Goal: Information Seeking & Learning: Check status

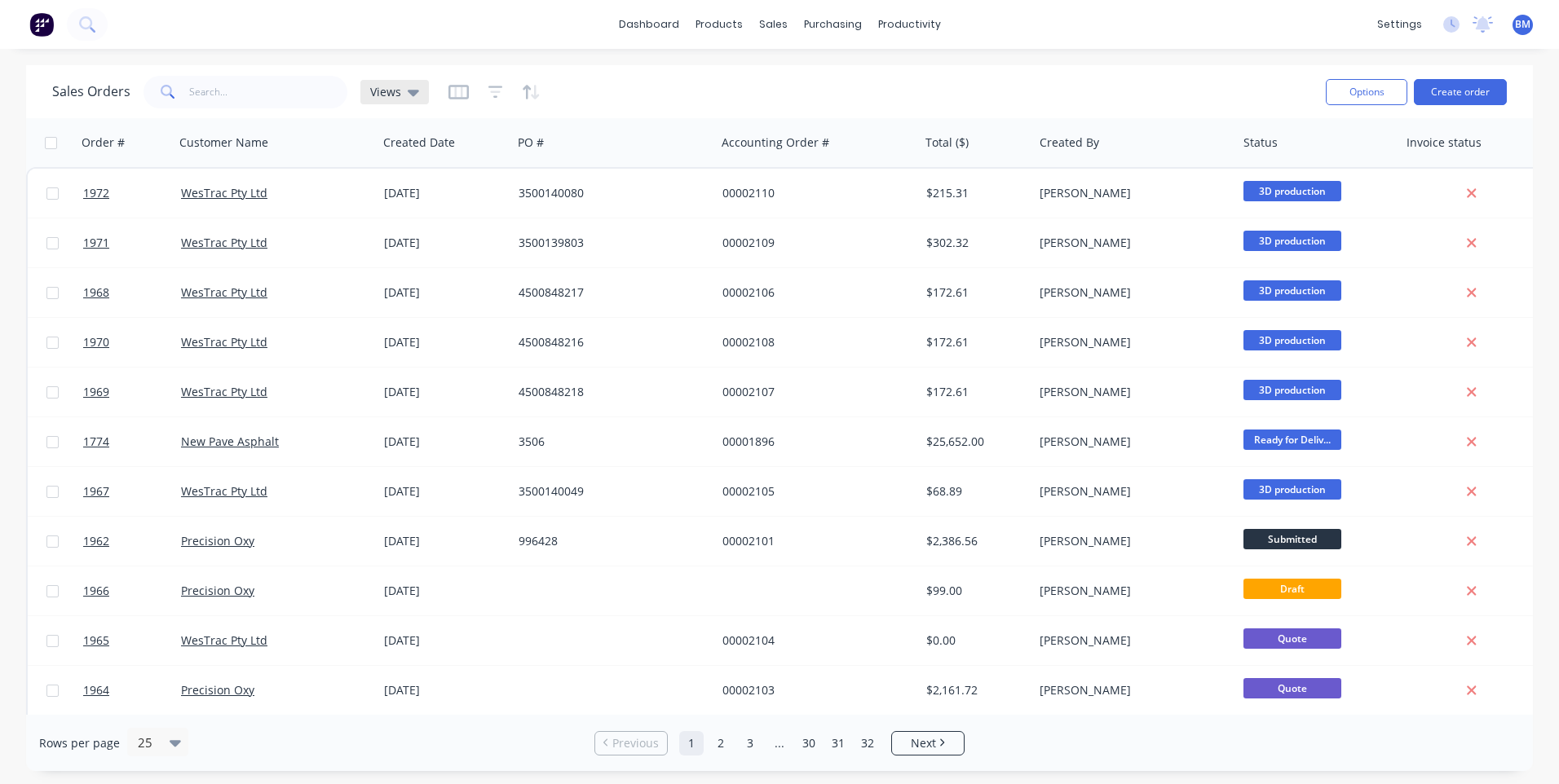
click at [392, 93] on span "Views" at bounding box center [386, 91] width 31 height 17
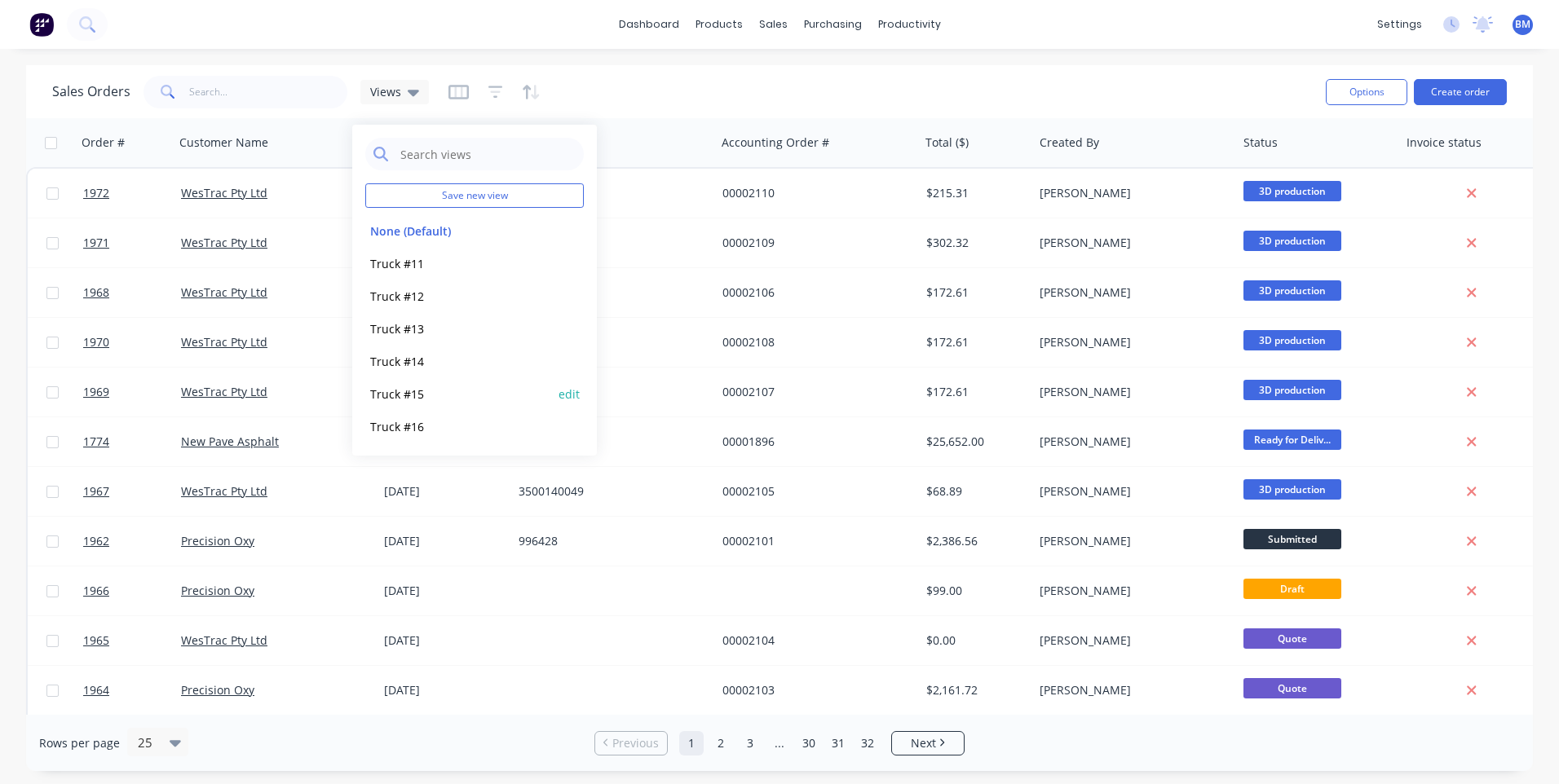
click at [408, 386] on button "Truck #15" at bounding box center [458, 393] width 186 height 19
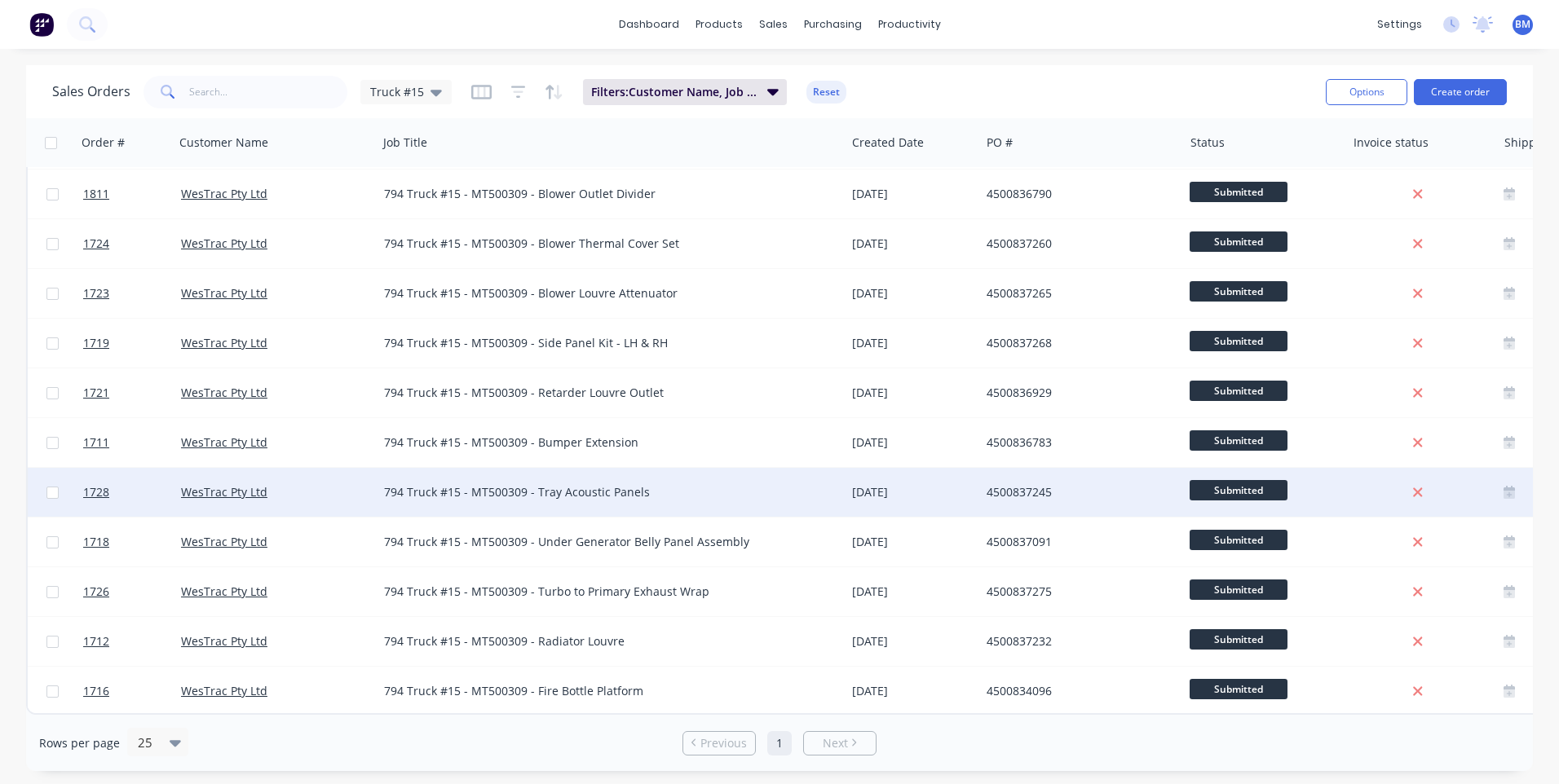
scroll to position [654, 0]
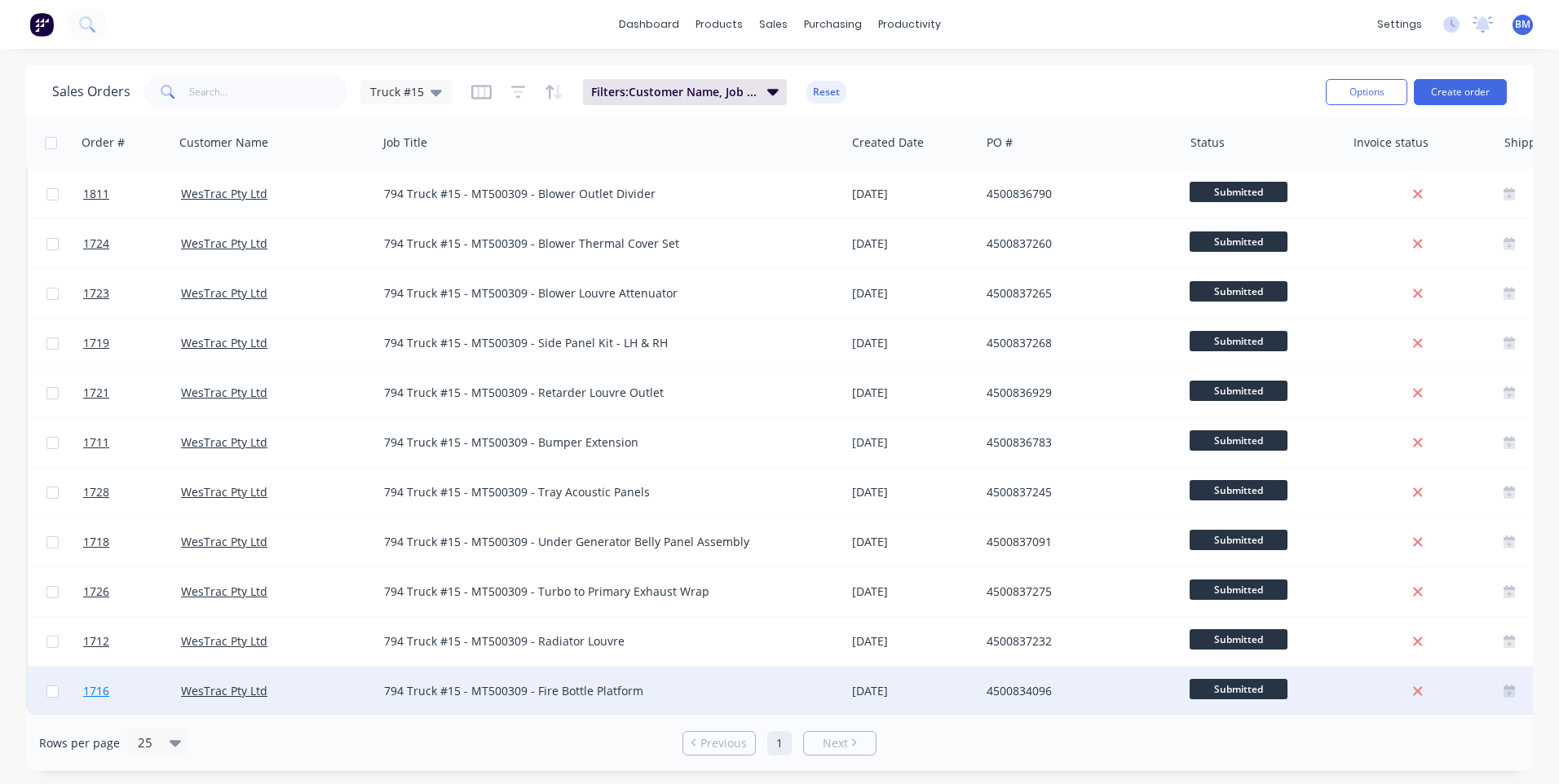
click at [93, 687] on span "1716" at bounding box center [96, 691] width 26 height 16
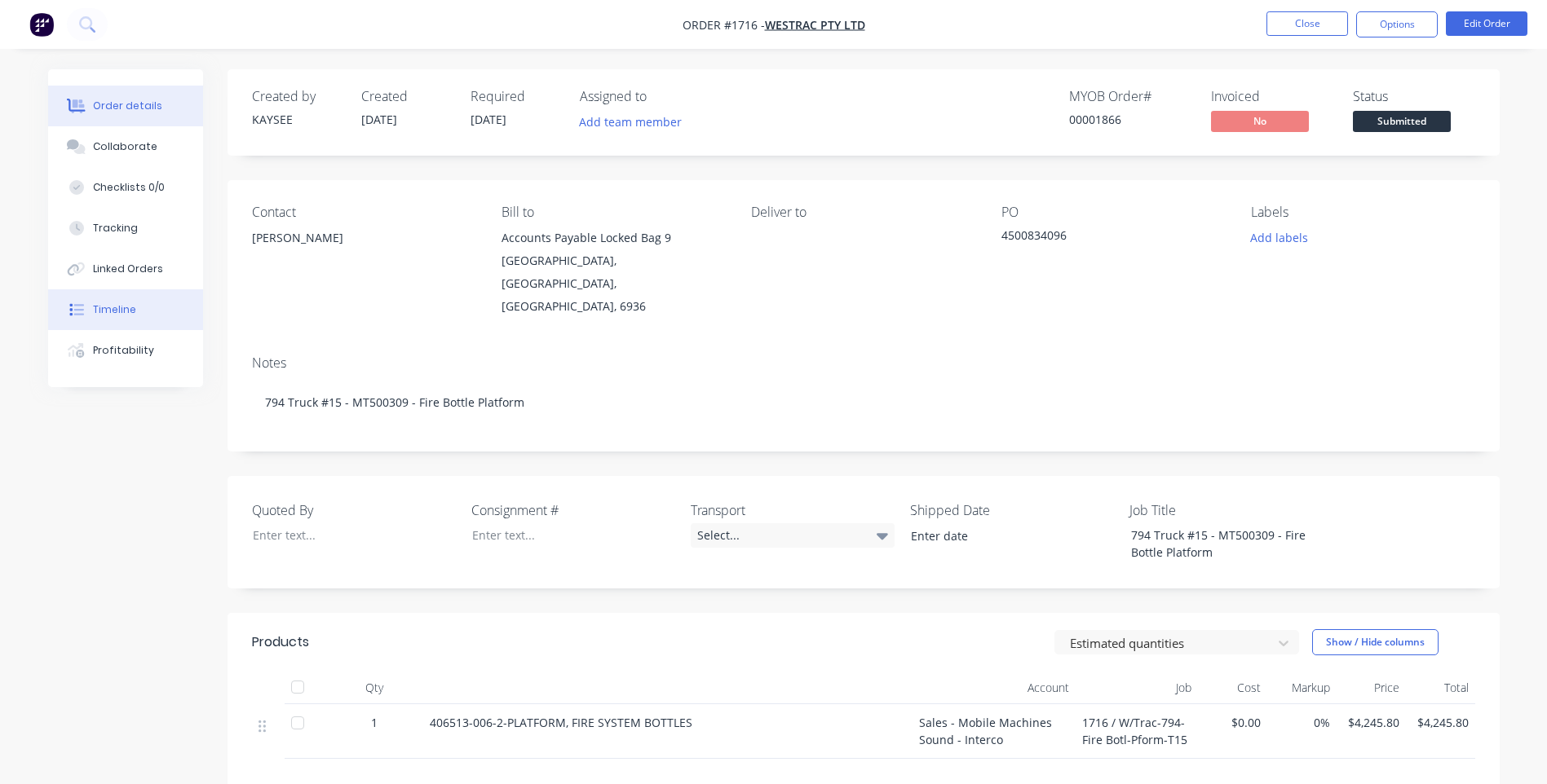
click at [135, 295] on button "Timeline" at bounding box center [125, 310] width 155 height 41
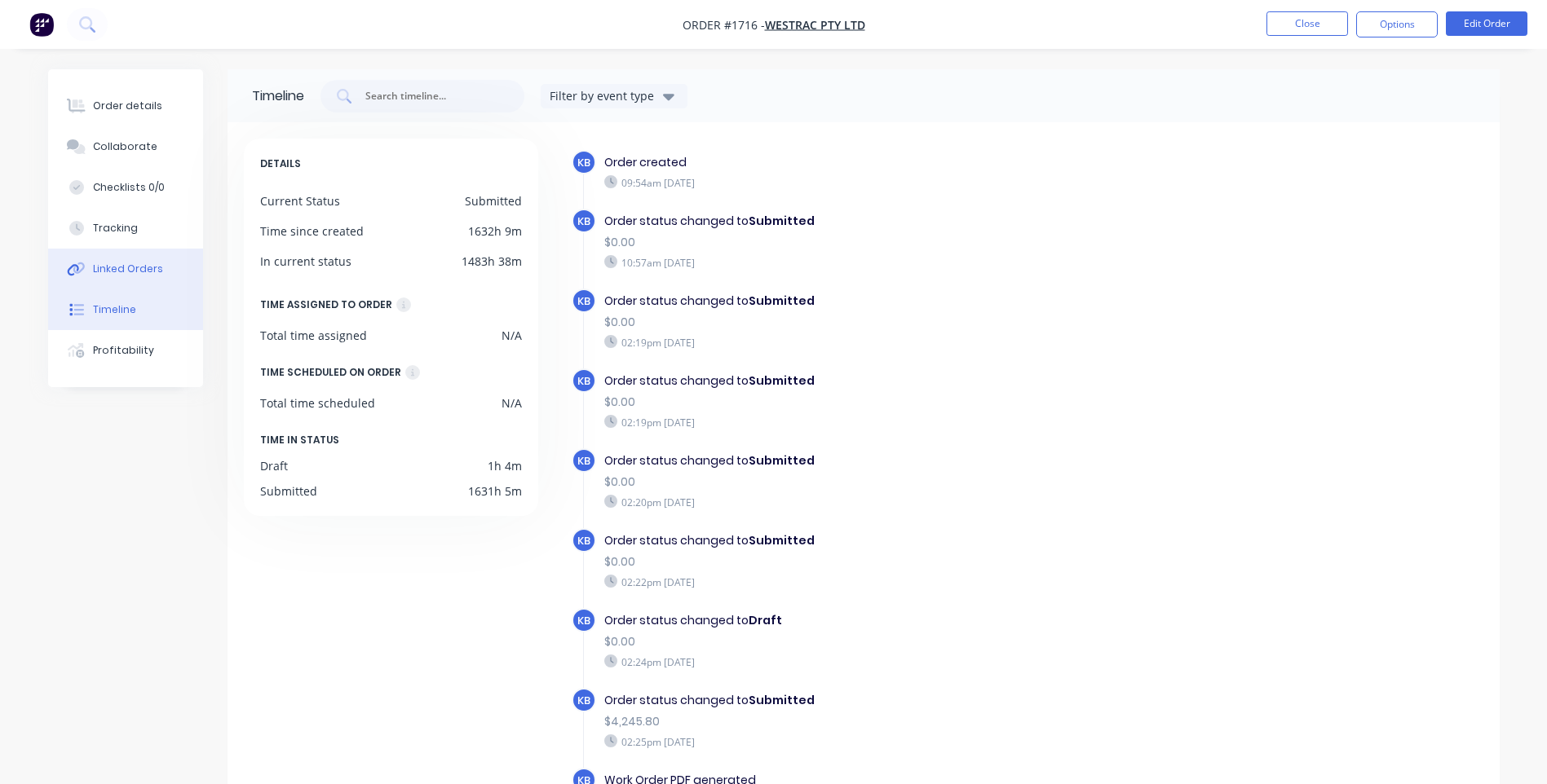
click at [140, 285] on button "Linked Orders" at bounding box center [125, 269] width 155 height 41
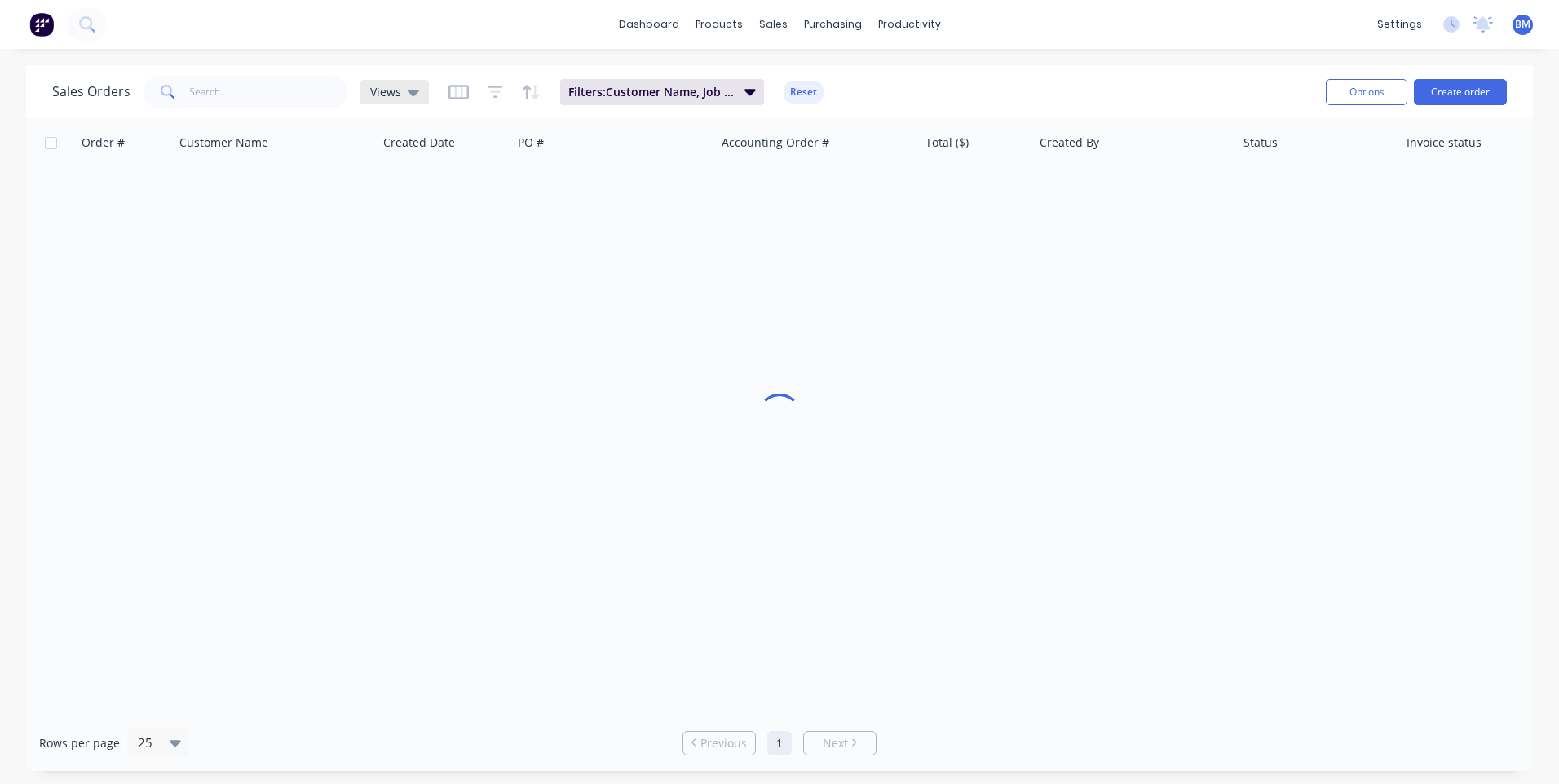
click at [412, 98] on icon at bounding box center [413, 92] width 12 height 18
click at [417, 386] on button "Truck #15" at bounding box center [458, 393] width 186 height 19
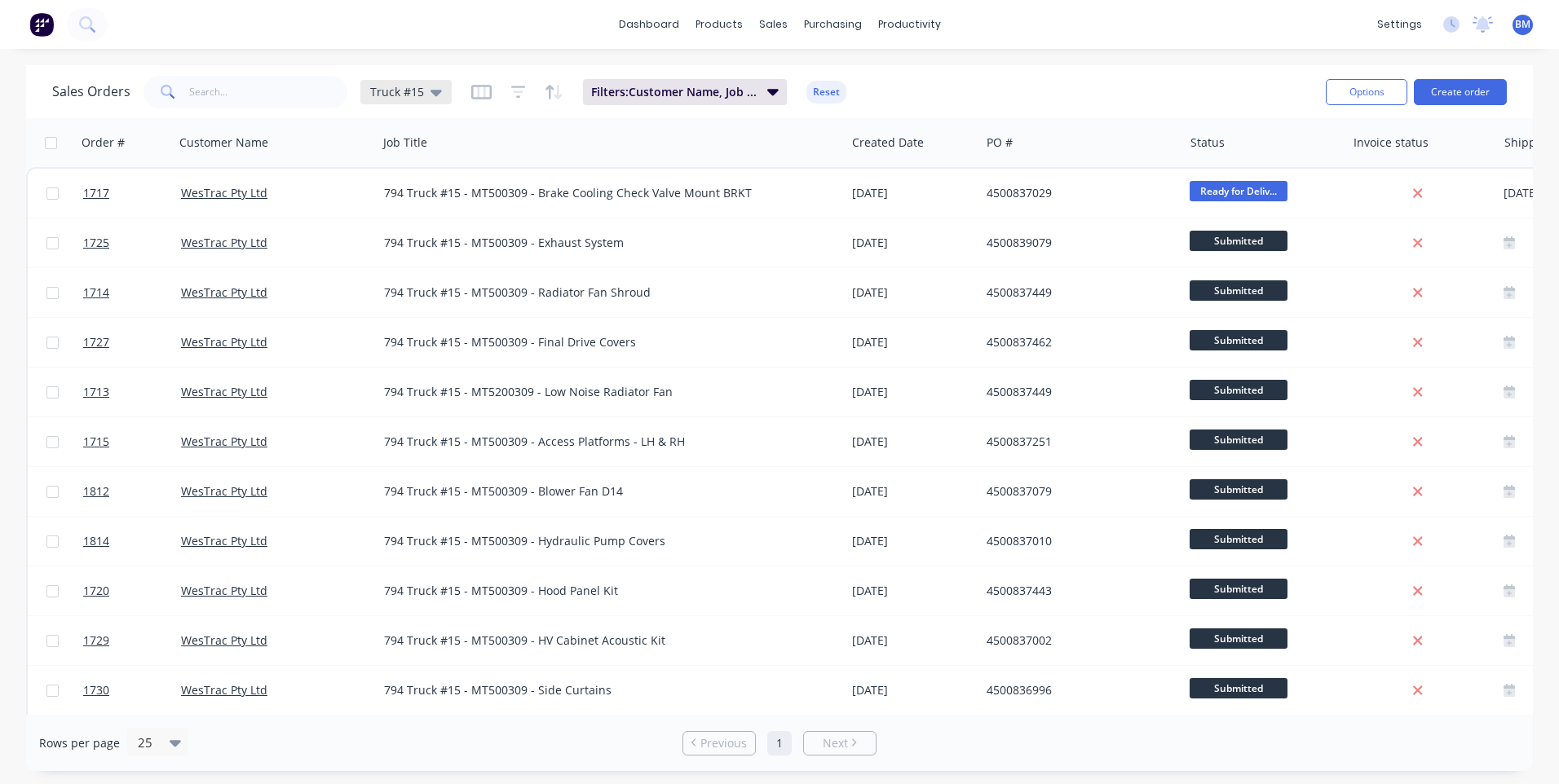
click at [395, 93] on span "Truck #15" at bounding box center [397, 91] width 54 height 17
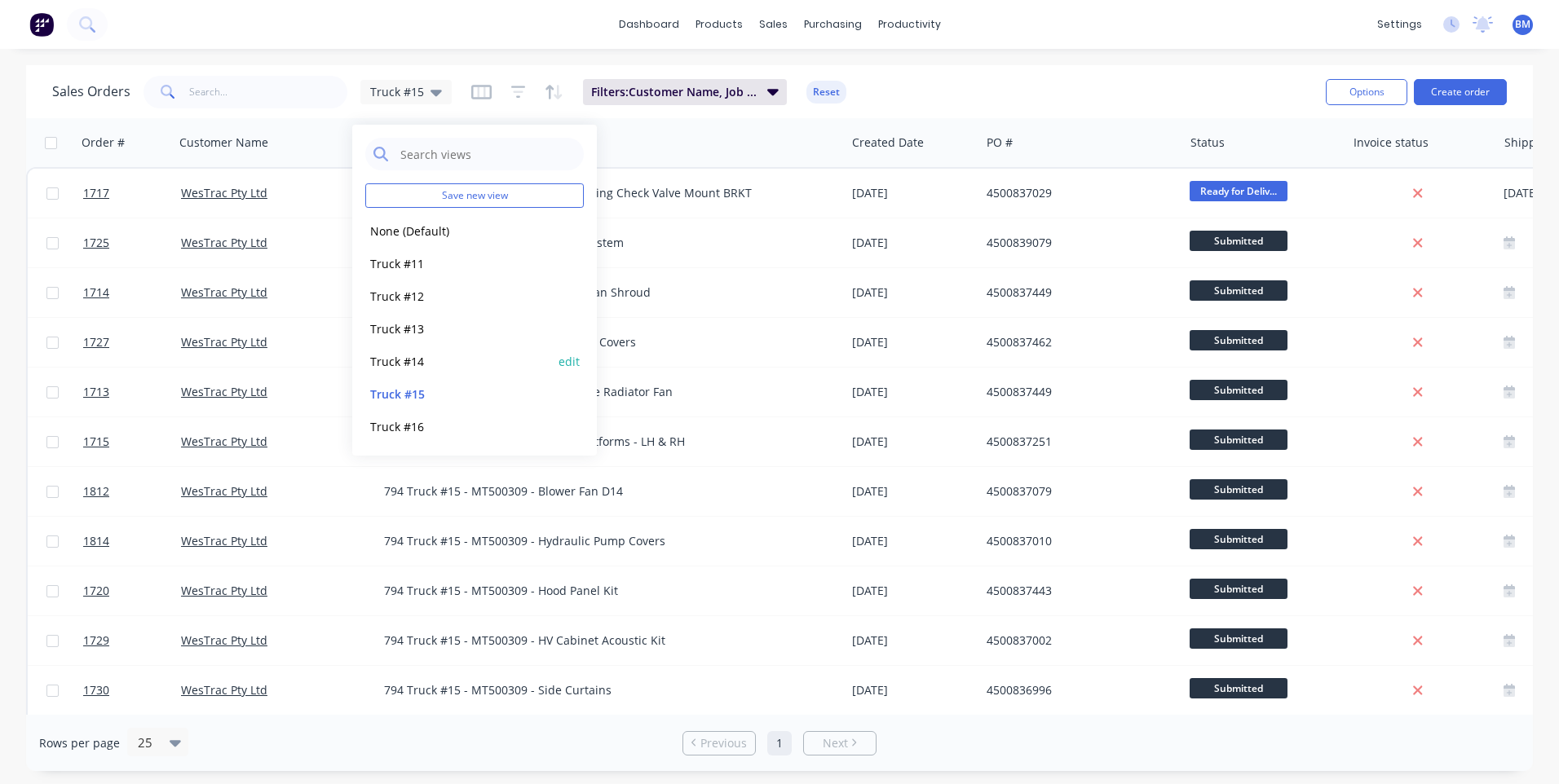
click at [416, 364] on button "Truck #14" at bounding box center [458, 361] width 186 height 19
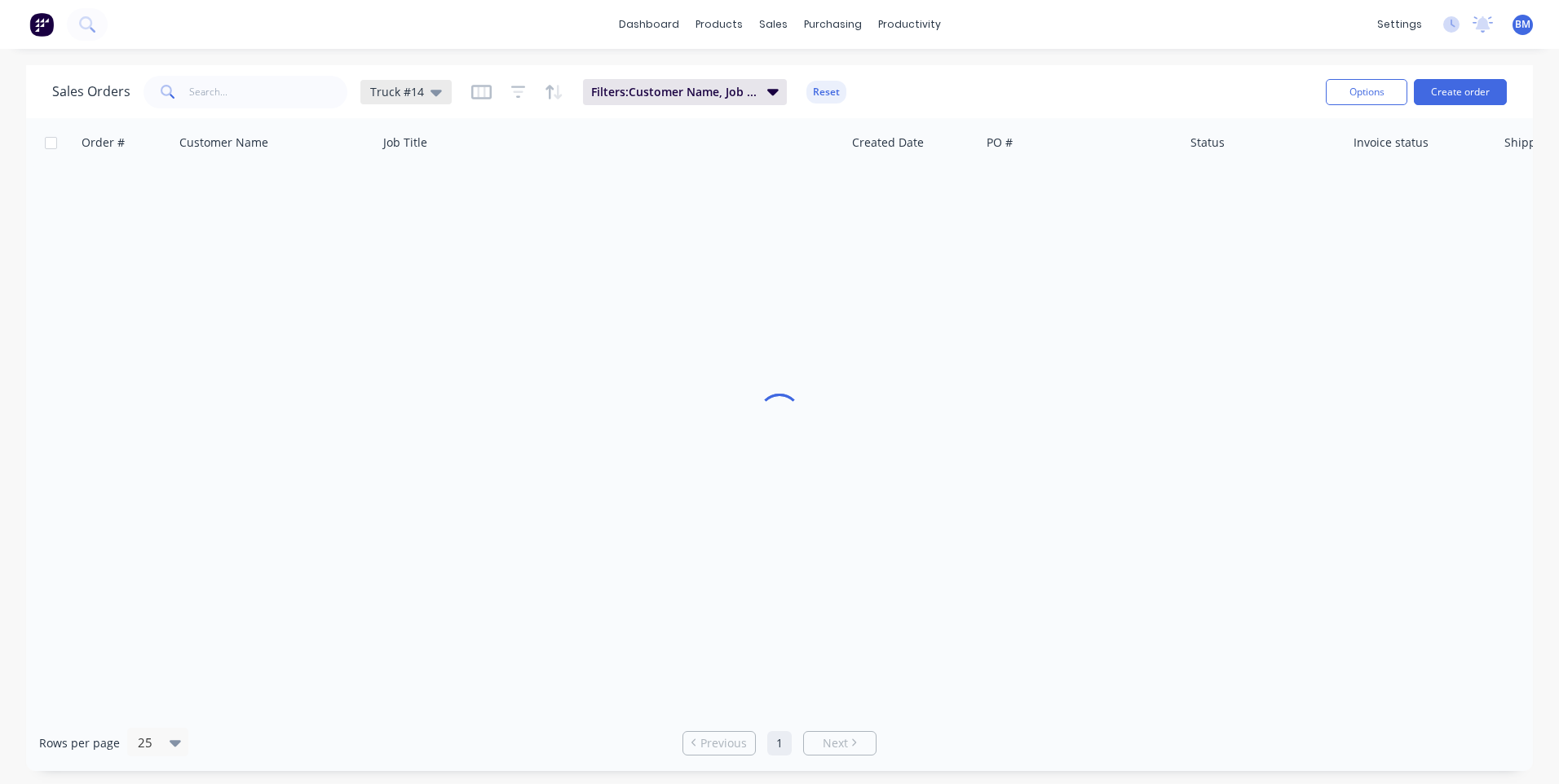
click at [420, 98] on span "Truck #14" at bounding box center [397, 91] width 54 height 17
click at [419, 389] on button "Truck #15" at bounding box center [458, 393] width 186 height 19
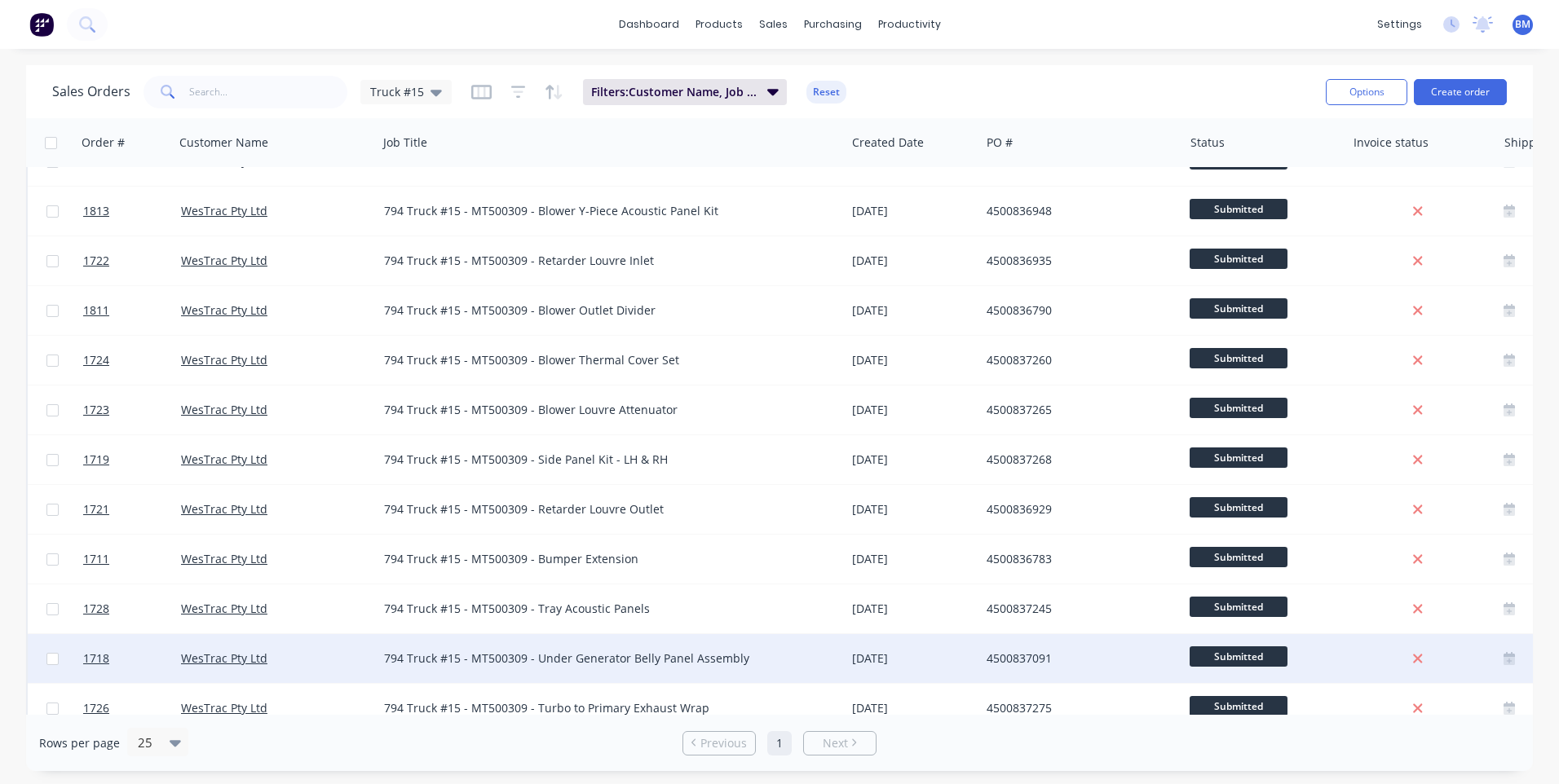
scroll to position [654, 0]
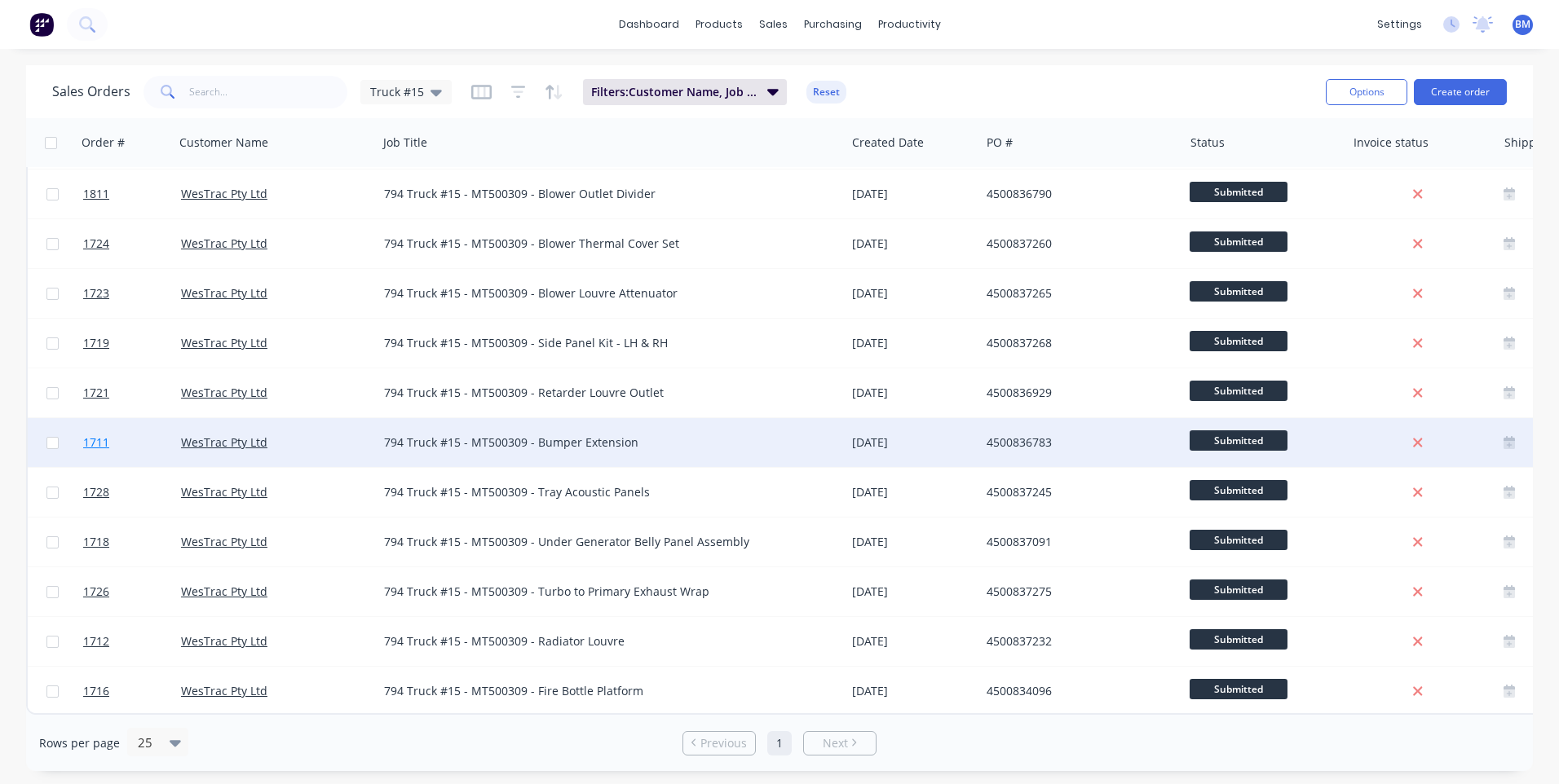
click at [99, 434] on span "1711" at bounding box center [96, 442] width 26 height 16
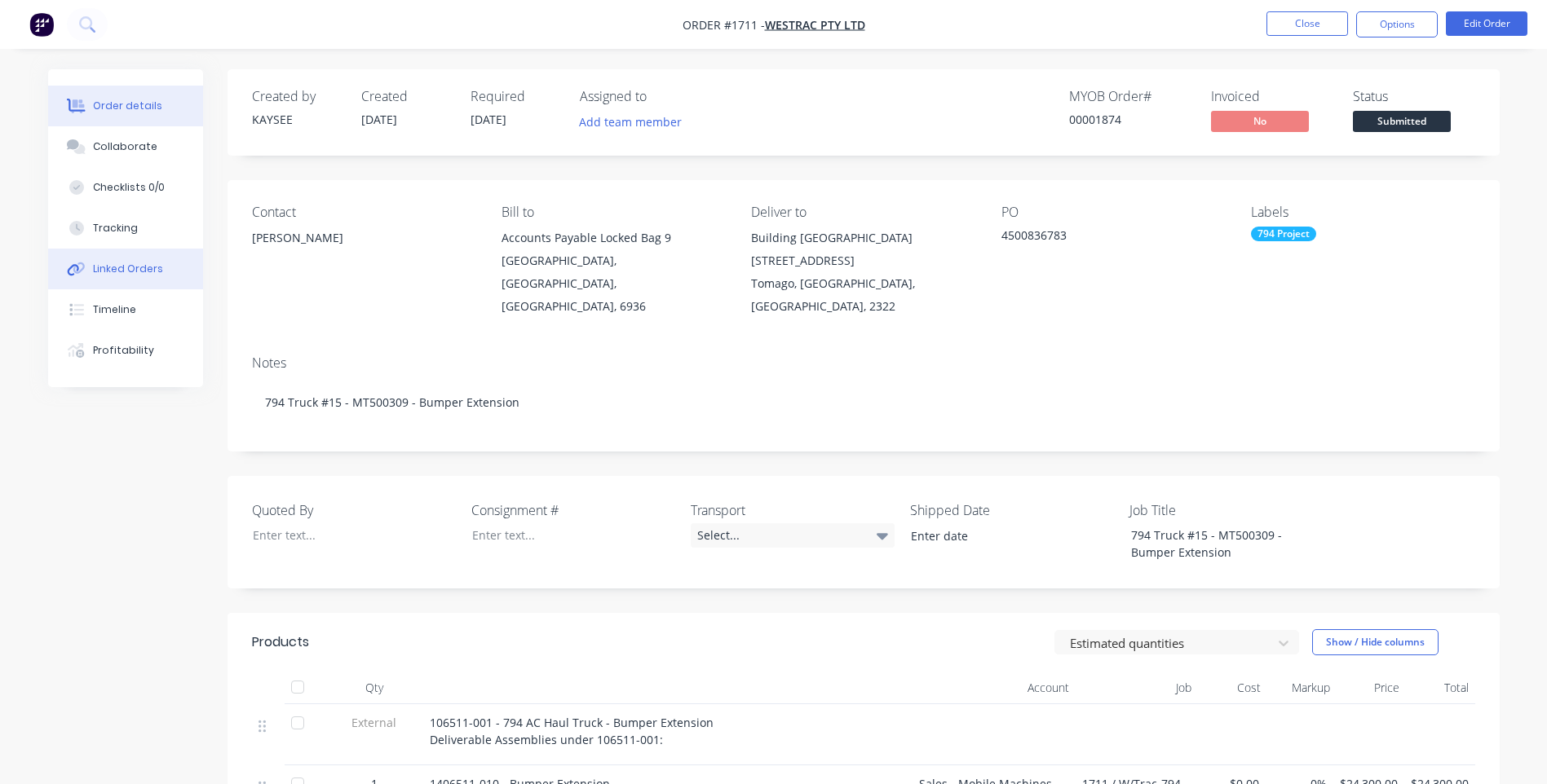
click at [138, 277] on button "Linked Orders" at bounding box center [125, 269] width 155 height 41
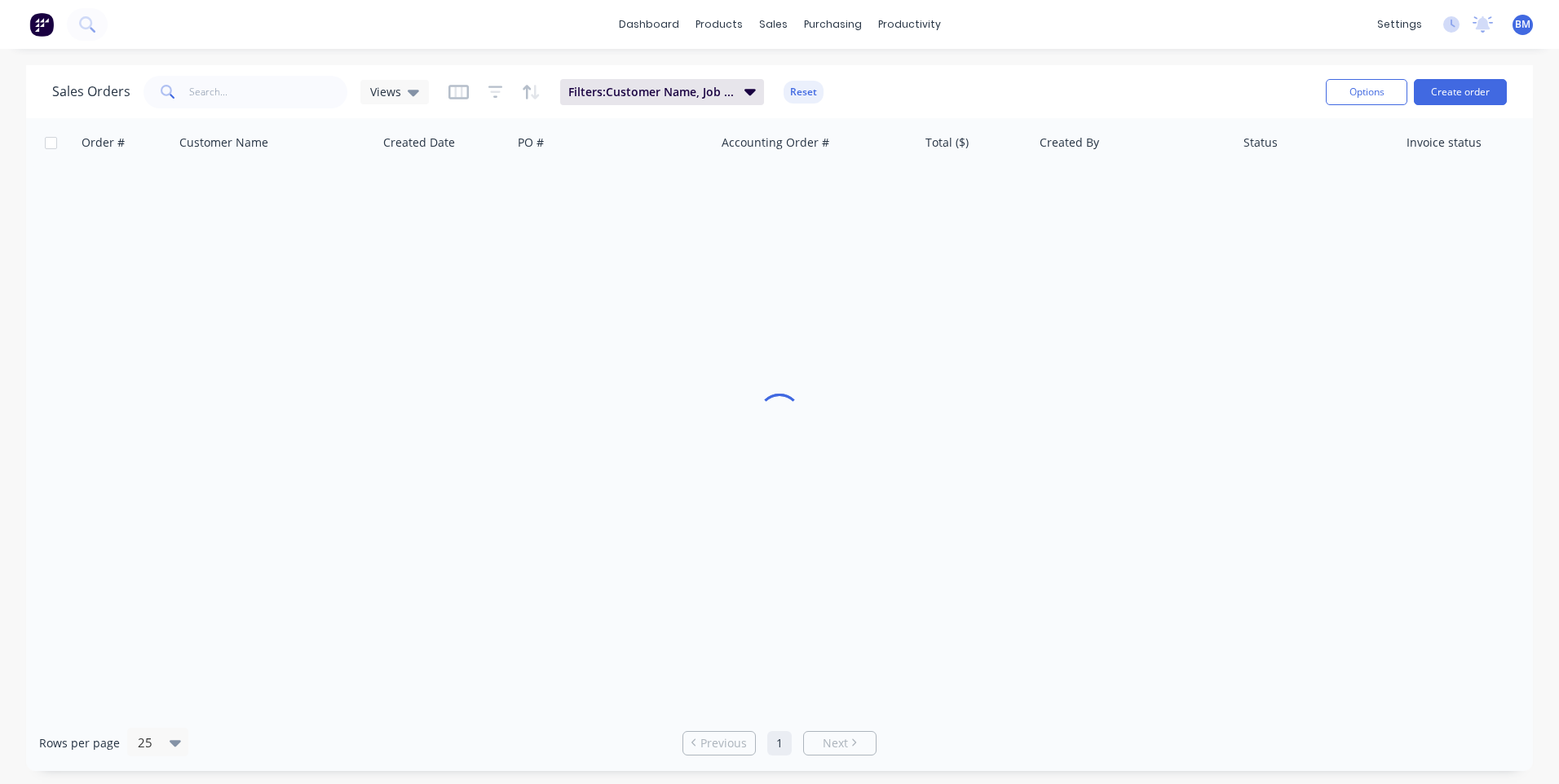
click at [414, 105] on div "Sales Orders Views" at bounding box center [240, 92] width 377 height 33
click at [411, 101] on div "Views" at bounding box center [394, 92] width 68 height 25
click at [411, 268] on button "Truck #11" at bounding box center [458, 263] width 186 height 19
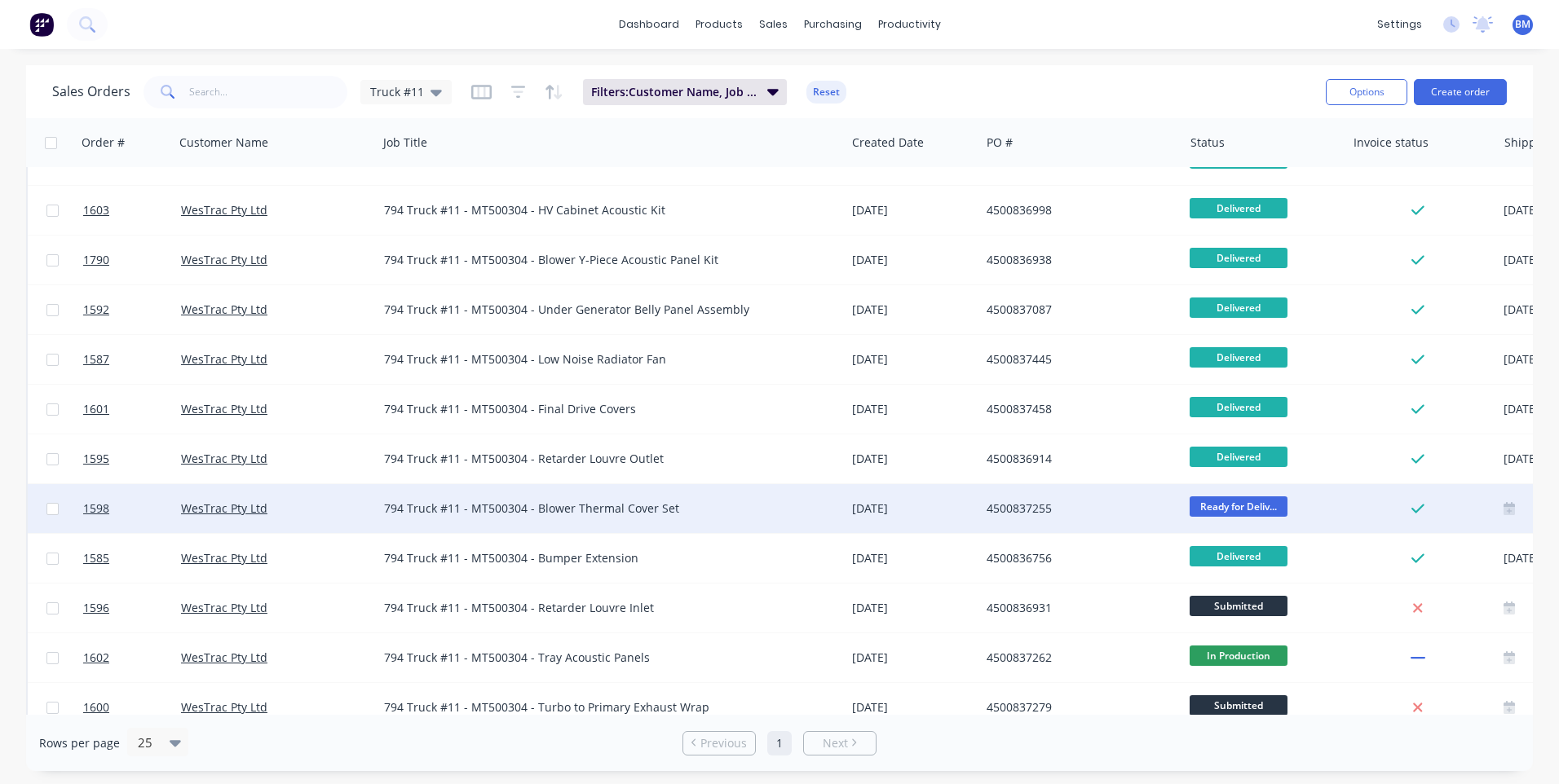
scroll to position [703, 0]
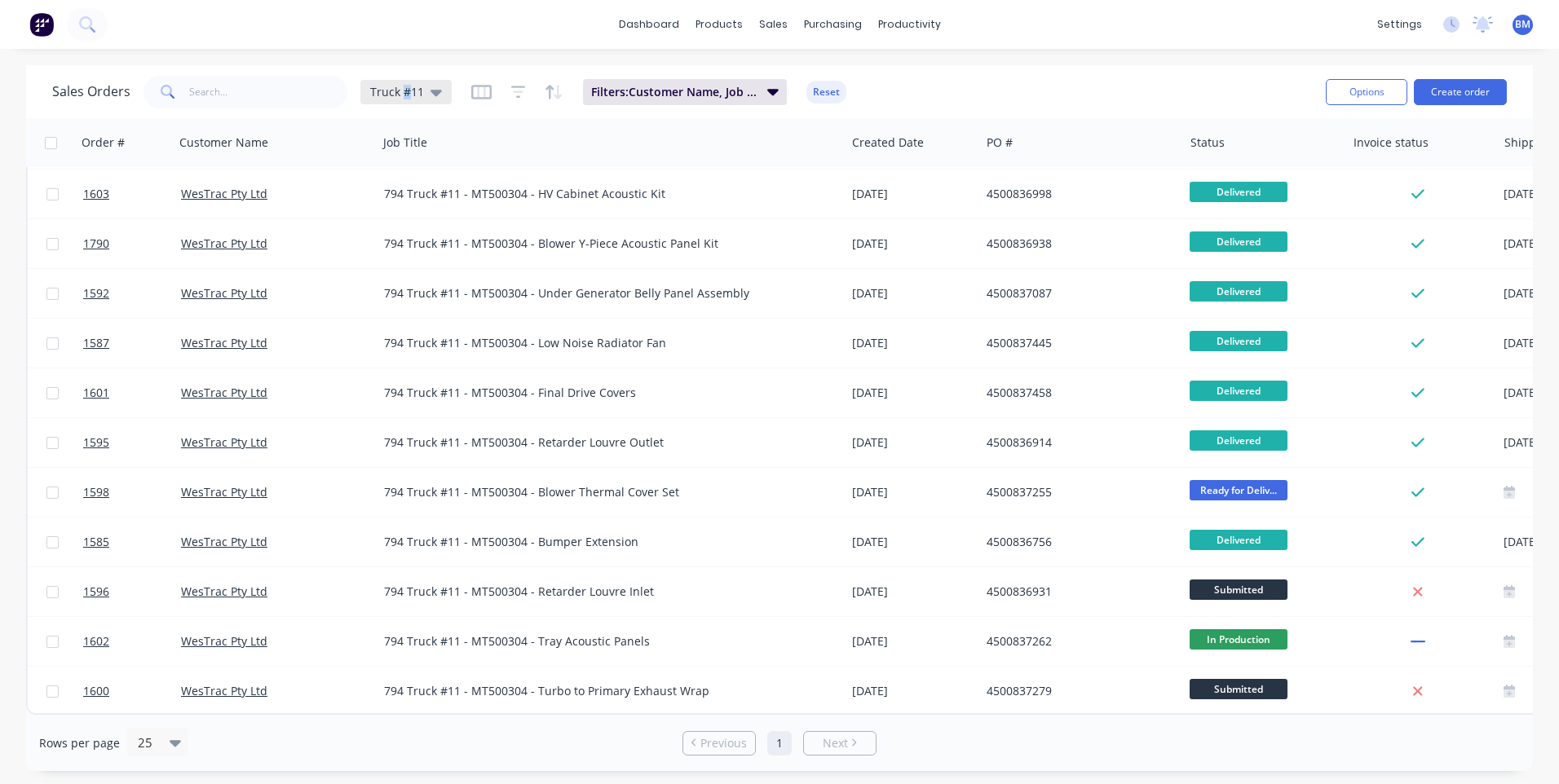
click at [404, 103] on div "Truck #11" at bounding box center [406, 92] width 91 height 25
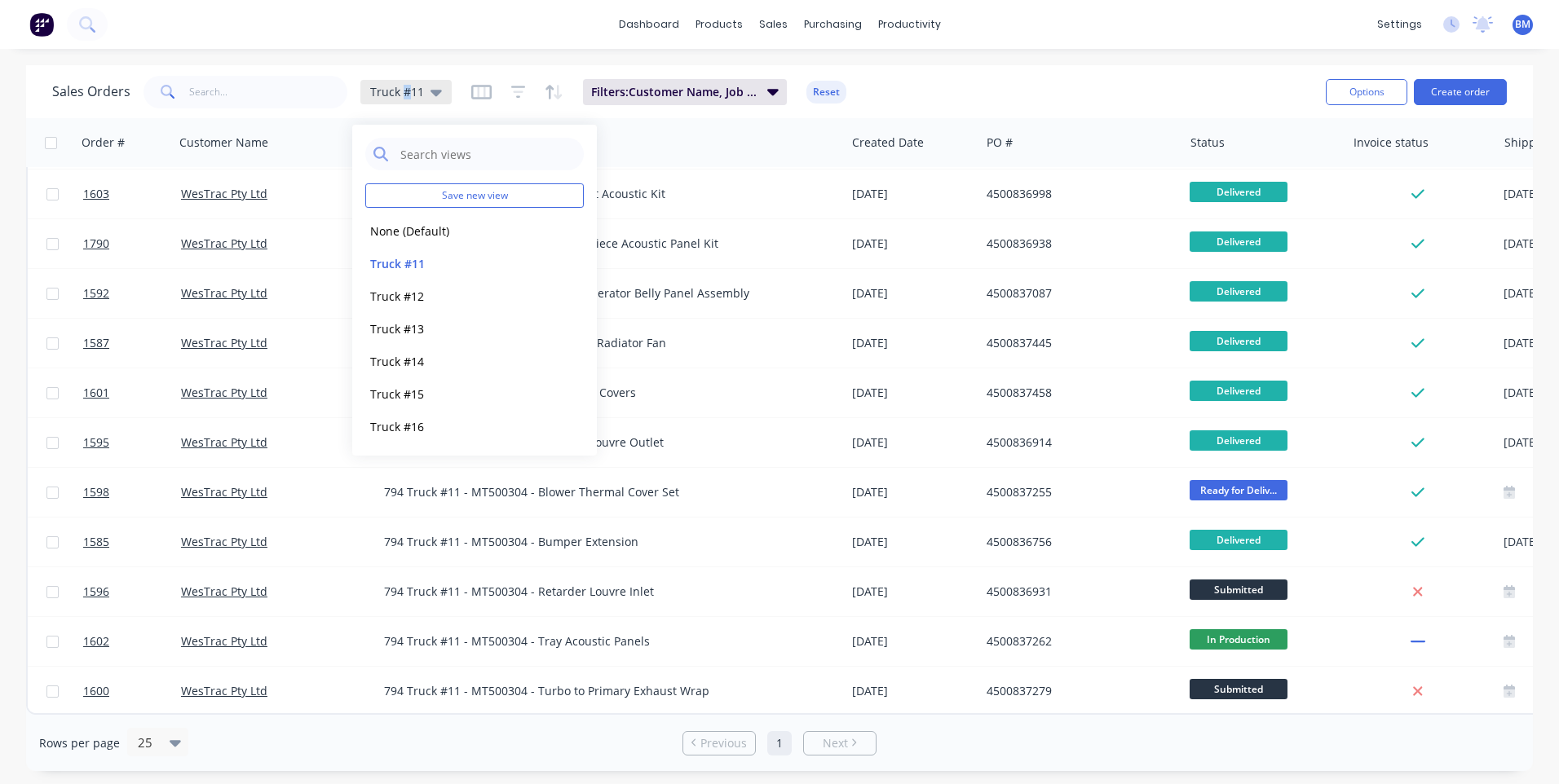
drag, startPoint x: 404, startPoint y: 103, endPoint x: 388, endPoint y: 75, distance: 32.2
click at [388, 76] on div "Sales Orders Truck #11" at bounding box center [252, 92] width 400 height 33
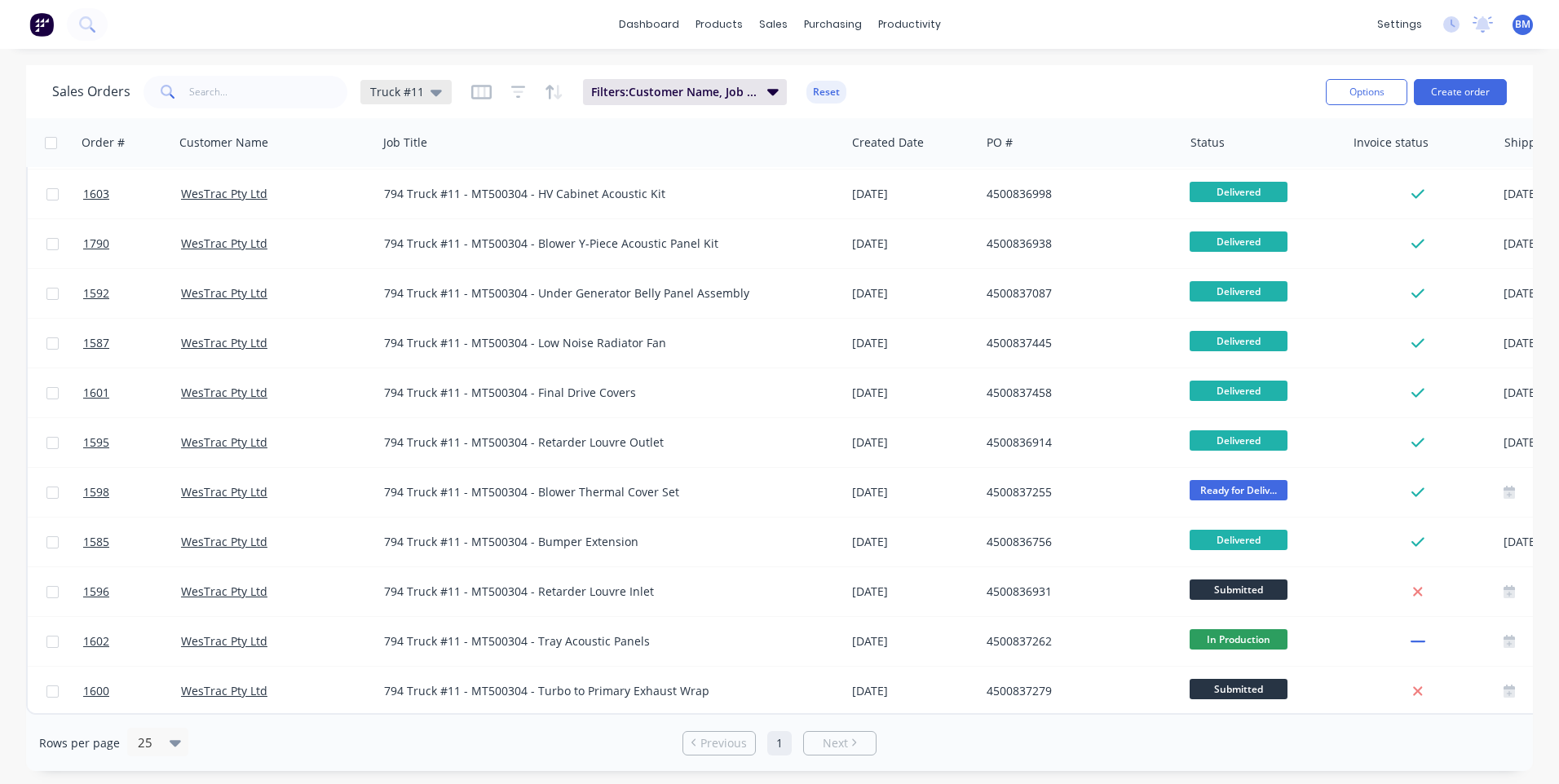
click at [421, 86] on span "Truck #11" at bounding box center [397, 91] width 54 height 17
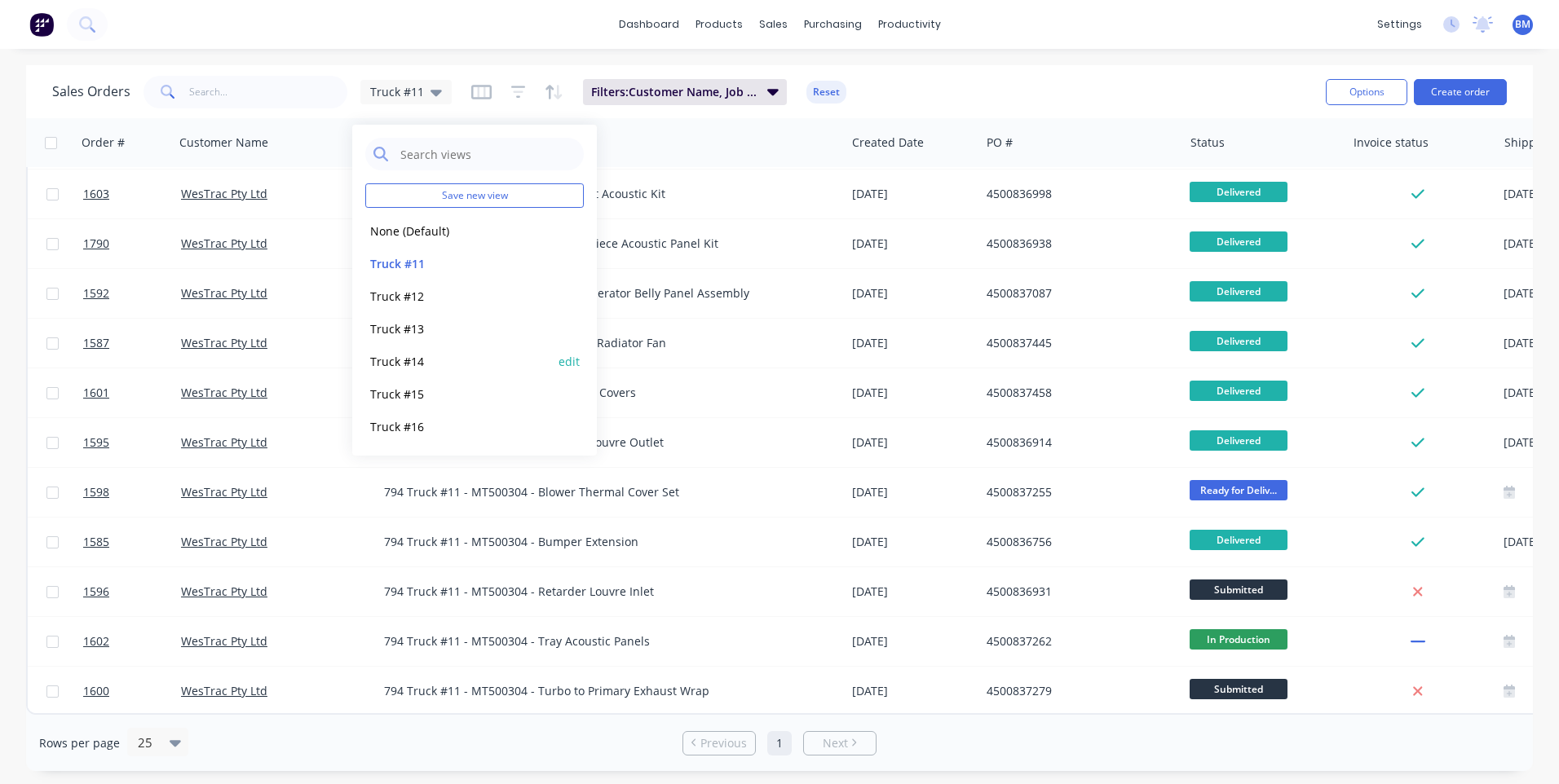
click at [403, 361] on button "Truck #14" at bounding box center [458, 361] width 186 height 19
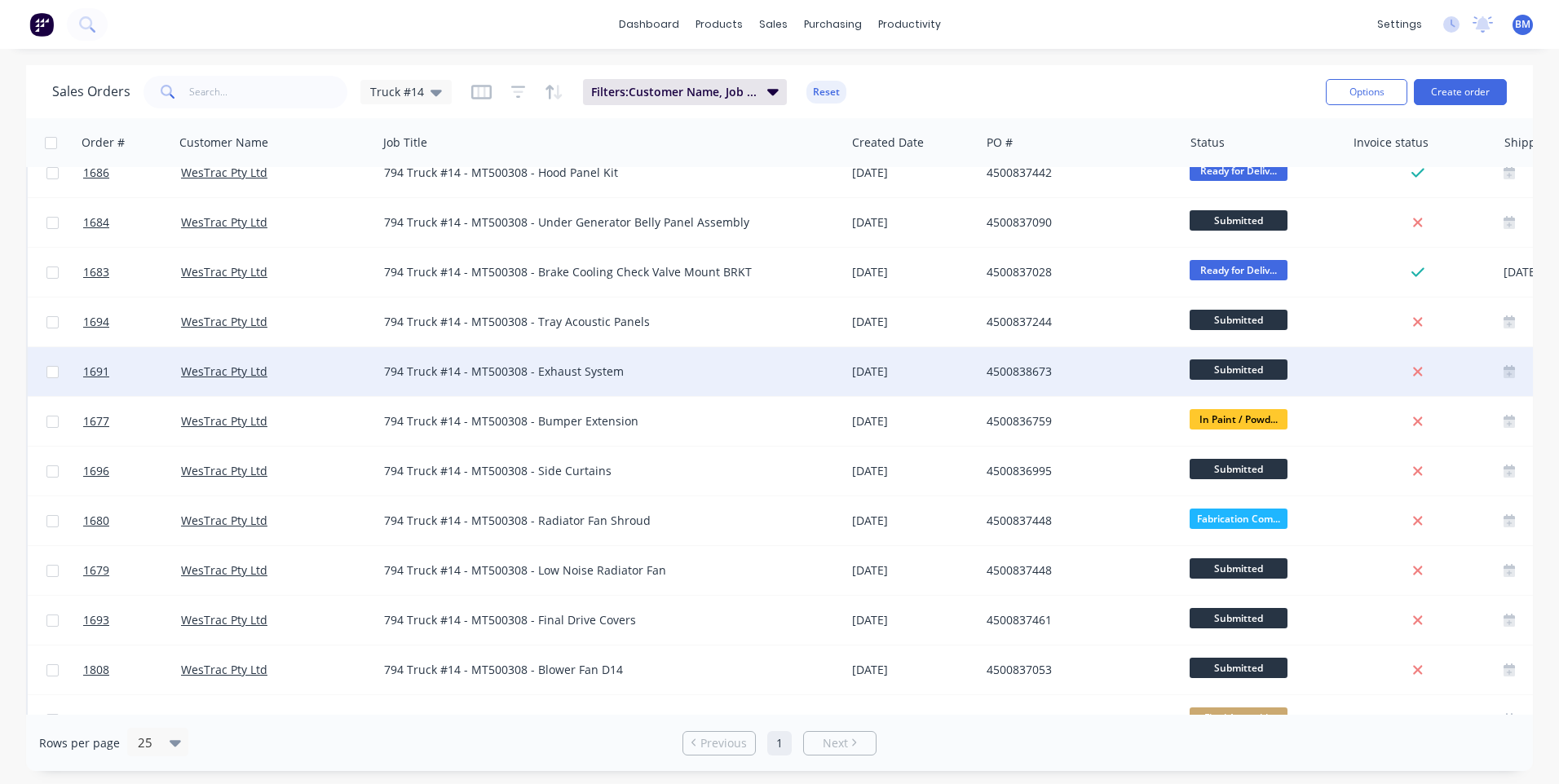
scroll to position [0, 0]
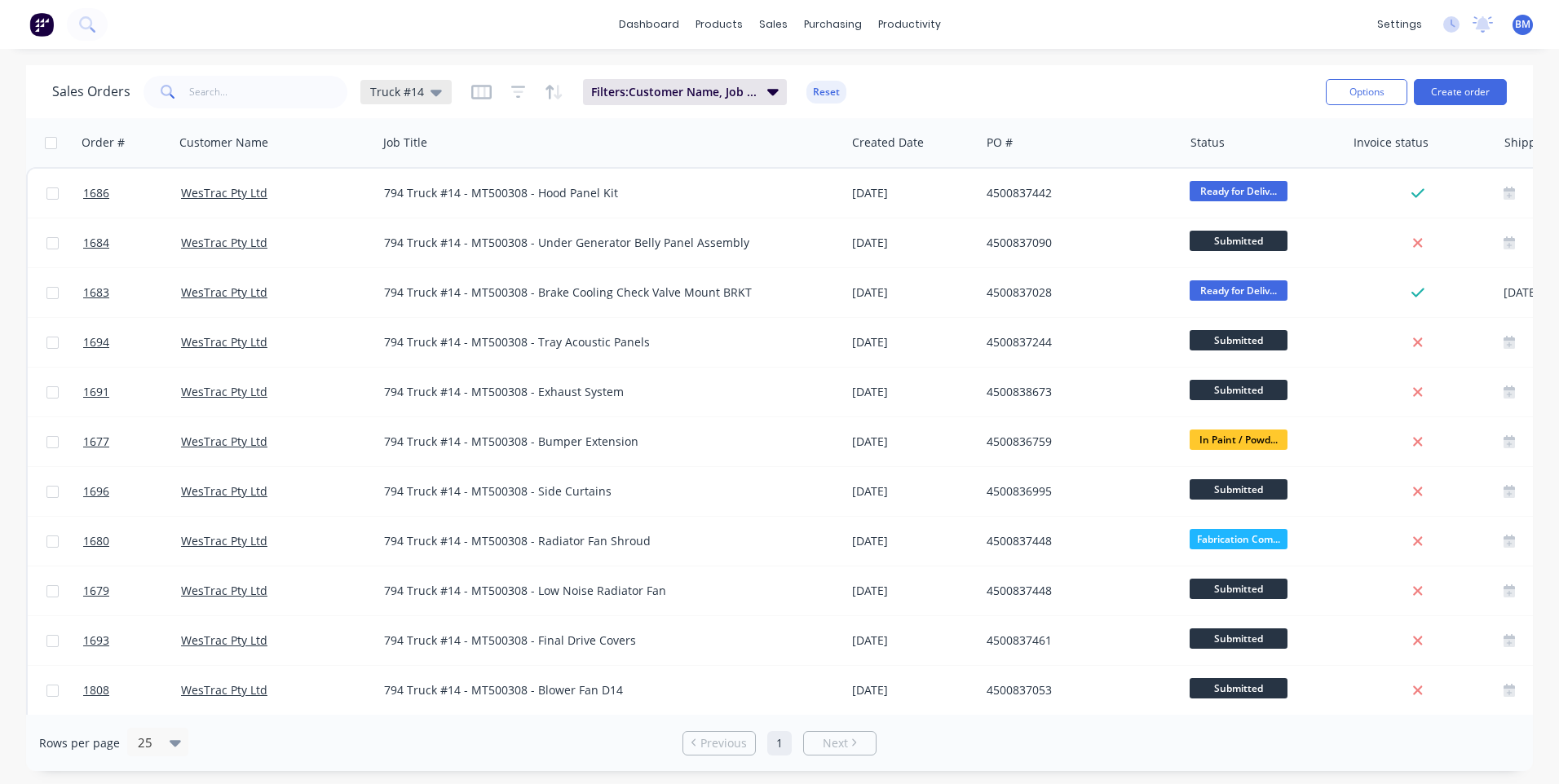
click at [400, 99] on div "Truck #14" at bounding box center [406, 92] width 91 height 25
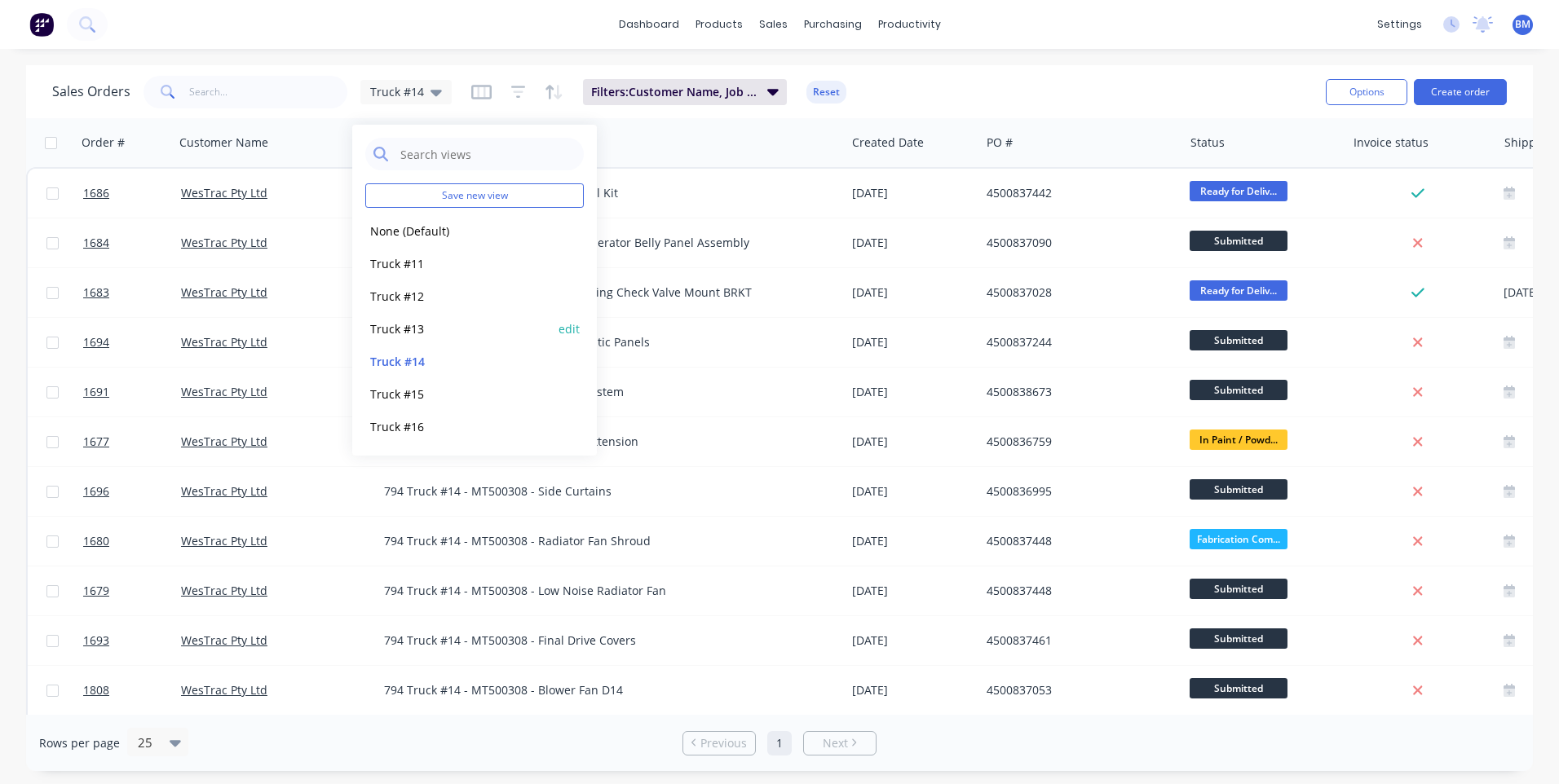
click at [399, 332] on button "Truck #13" at bounding box center [458, 329] width 186 height 19
